Goal: Navigation & Orientation: Go to known website

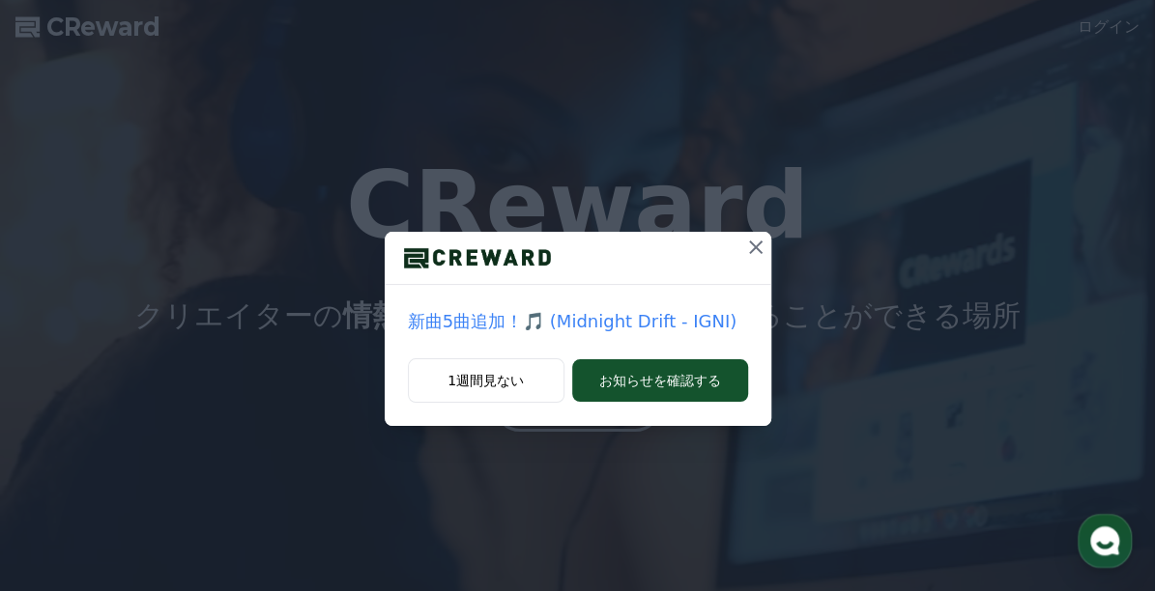
click at [748, 244] on icon at bounding box center [755, 247] width 23 height 23
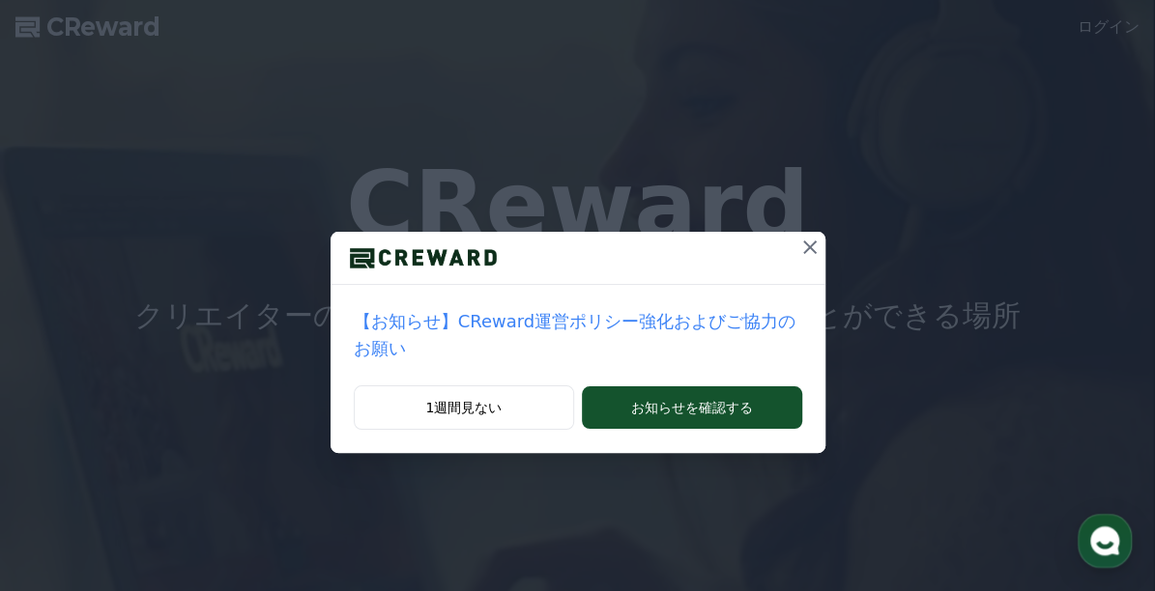
click at [613, 315] on p "【お知らせ】CReward運営ポリシー強化およびご協力のお願い" at bounding box center [578, 335] width 448 height 54
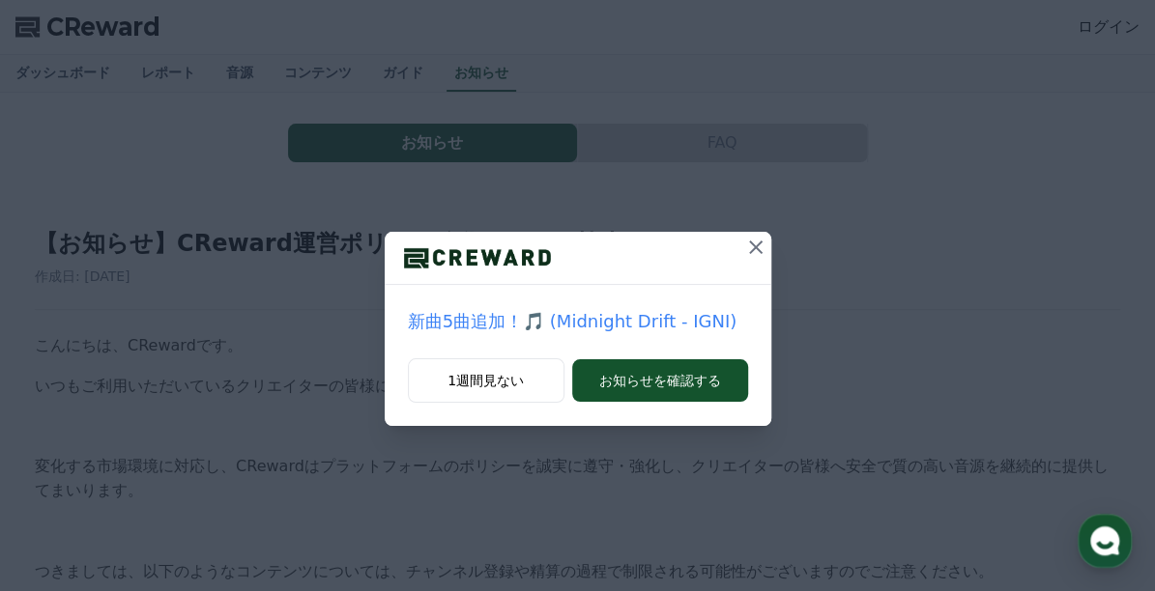
click at [754, 250] on icon at bounding box center [755, 247] width 23 height 23
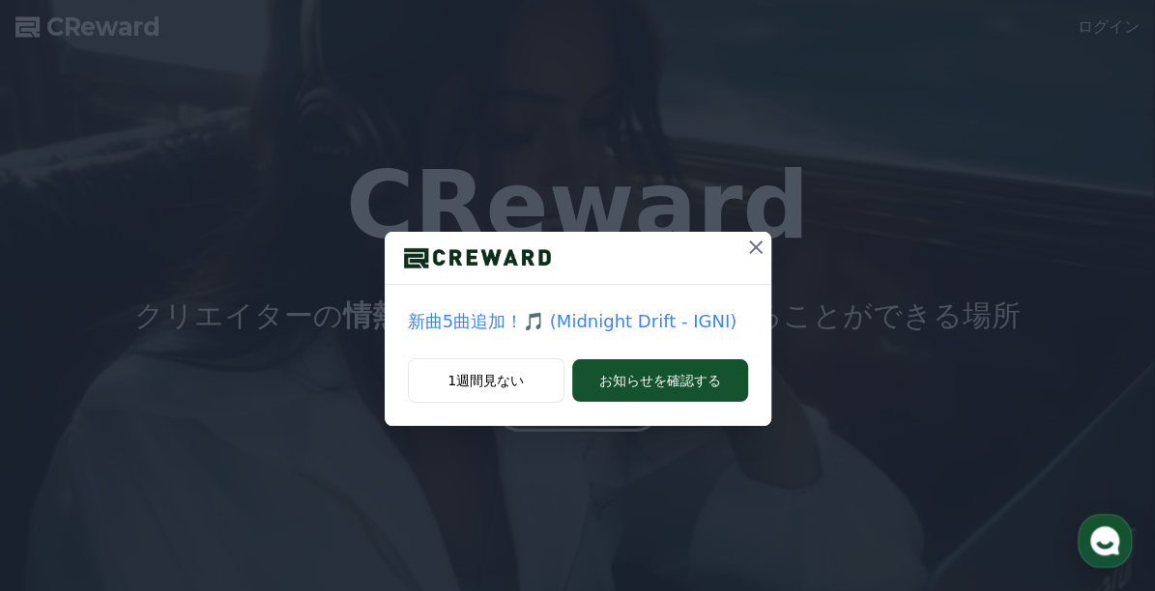
click at [655, 323] on p "新曲5曲追加！🎵 (Midnight Drift - IGNI)" at bounding box center [578, 321] width 340 height 27
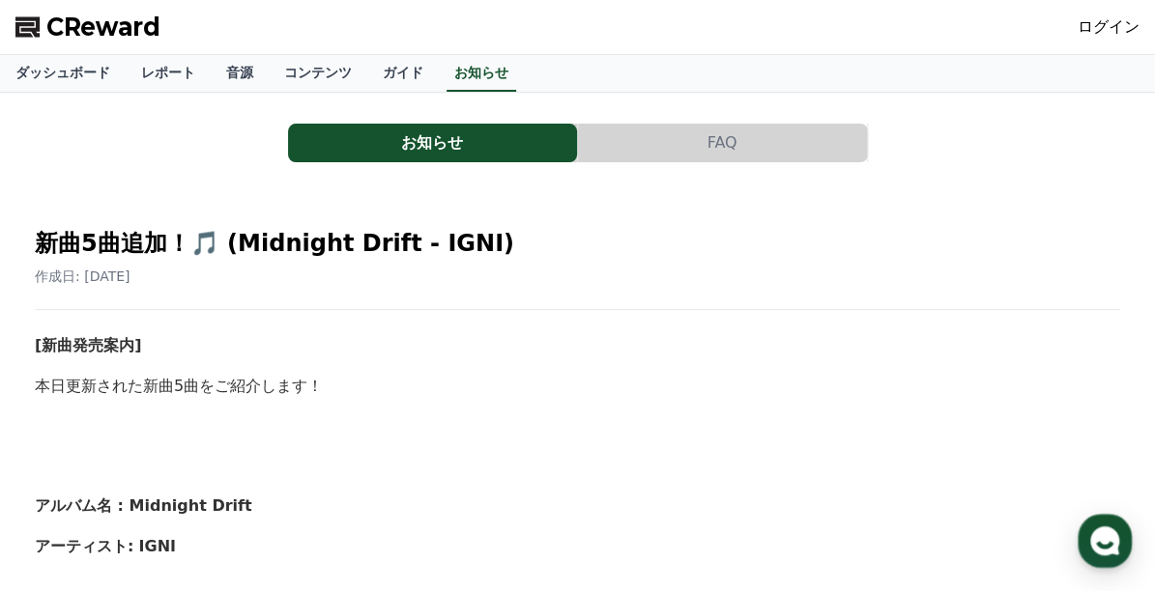
click at [50, 23] on span "CReward" at bounding box center [103, 27] width 114 height 31
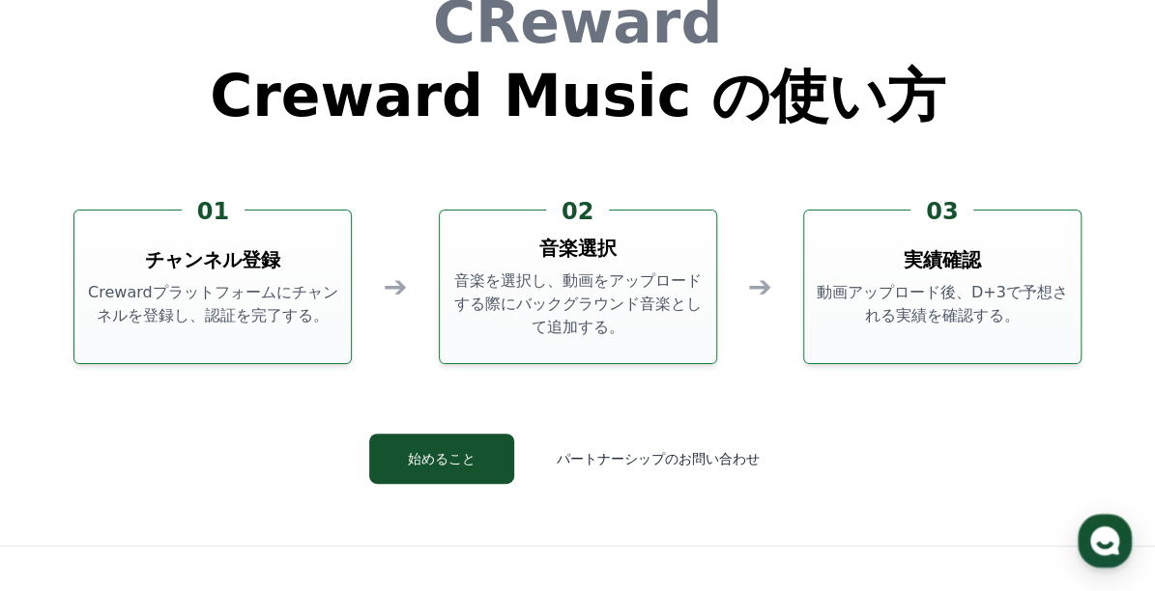
scroll to position [5219, 0]
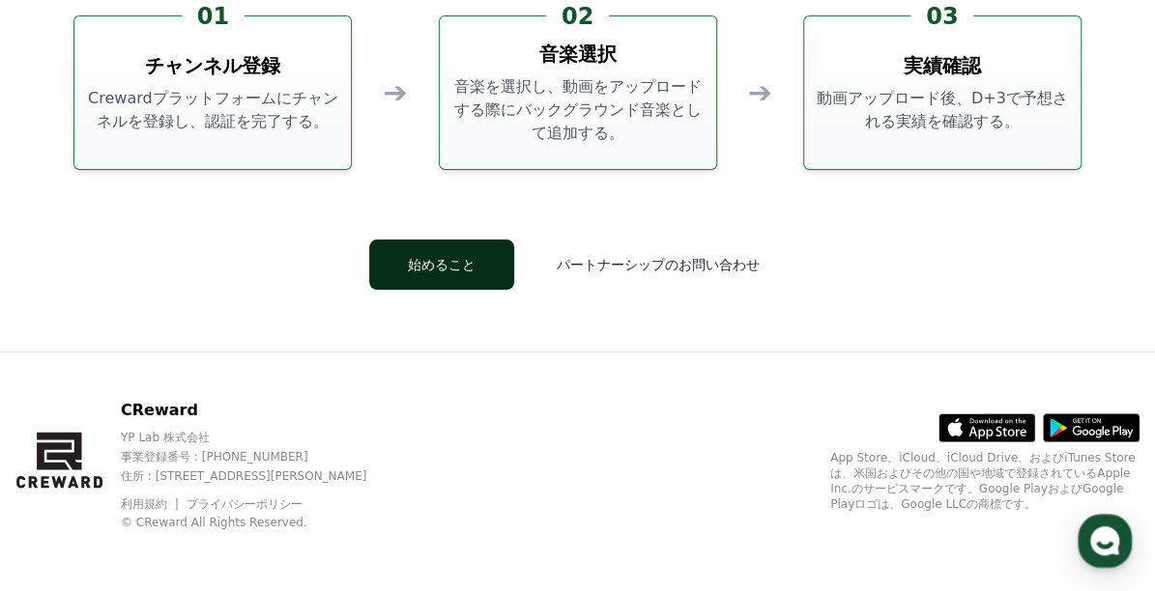
click at [450, 265] on button "始めること" at bounding box center [441, 265] width 145 height 50
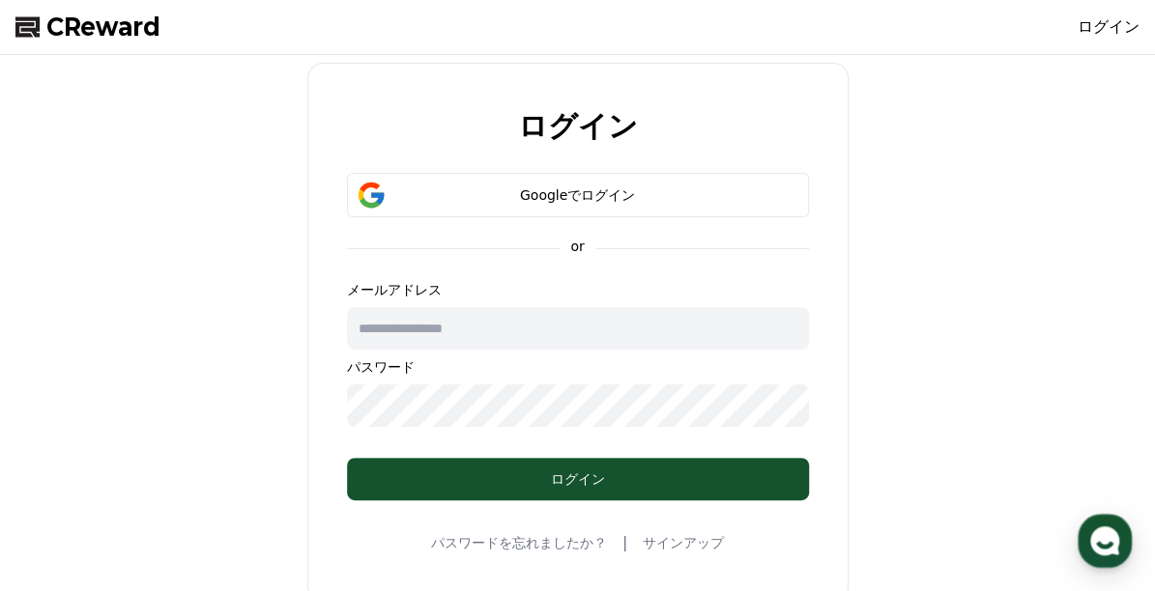
scroll to position [5219, 0]
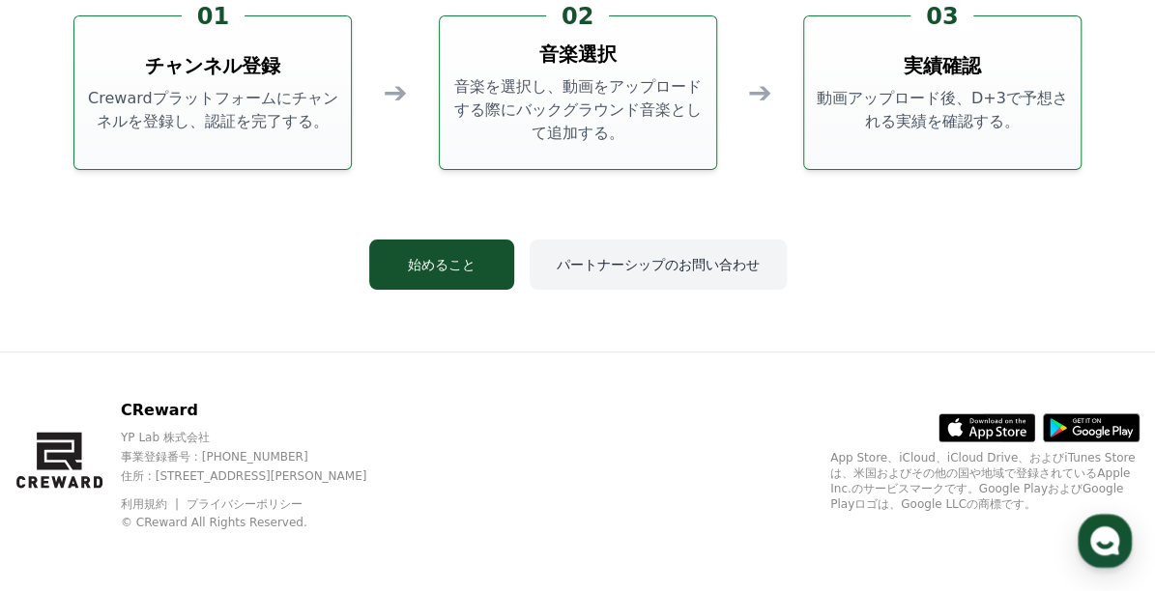
click at [648, 255] on button "パートナーシップのお問い合わせ" at bounding box center [658, 265] width 257 height 50
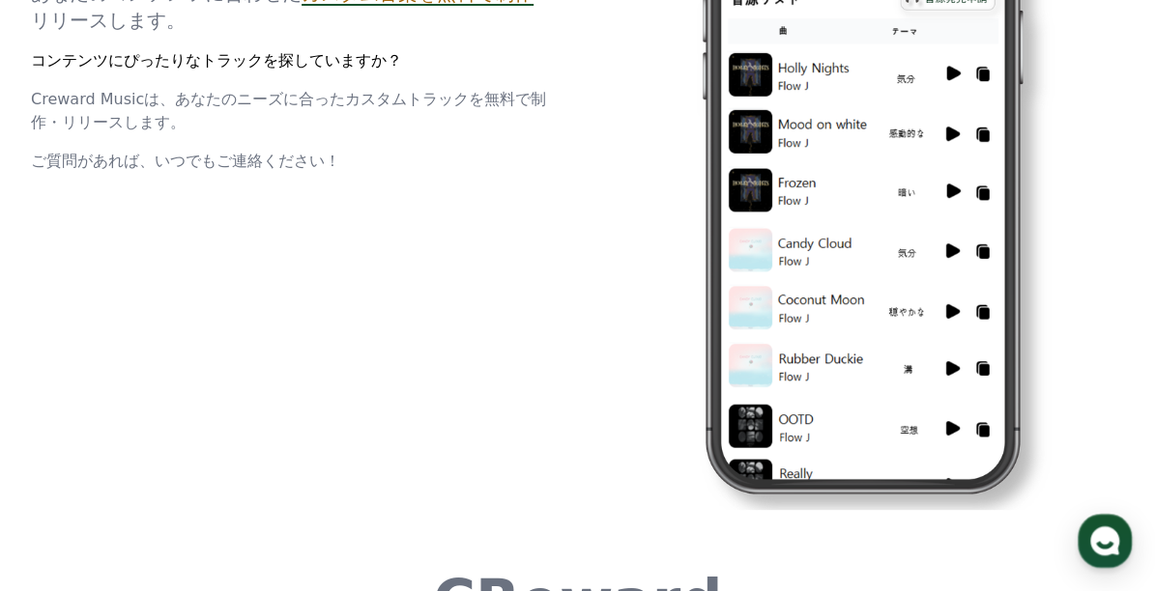
scroll to position [3866, 0]
